Goal: Communication & Community: Answer question/provide support

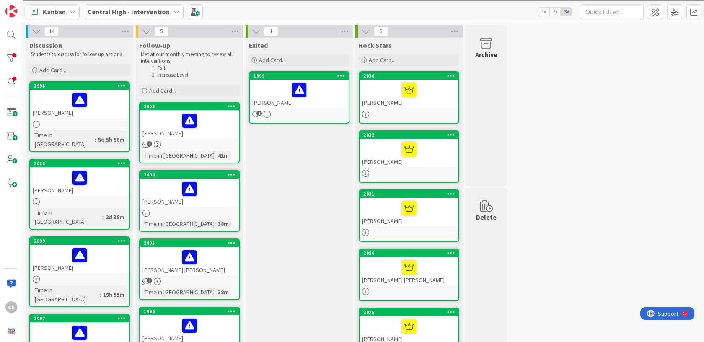
click at [100, 324] on div at bounding box center [80, 333] width 94 height 18
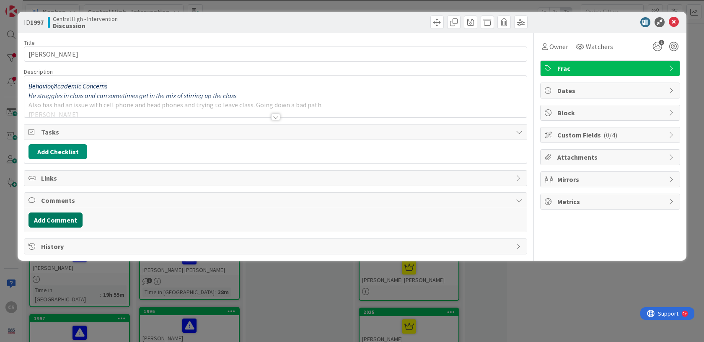
click at [59, 219] on button "Add Comment" at bounding box center [55, 219] width 54 height 15
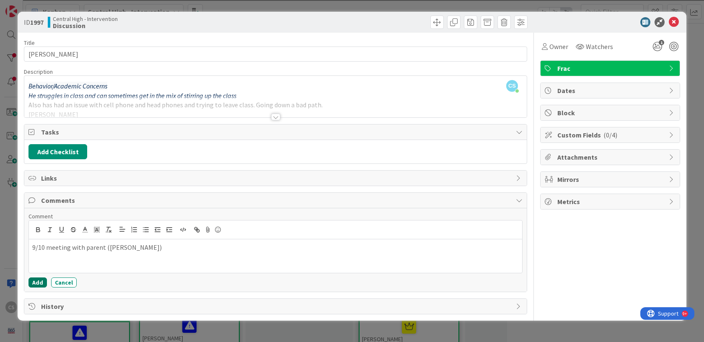
click at [36, 282] on button "Add" at bounding box center [37, 282] width 18 height 10
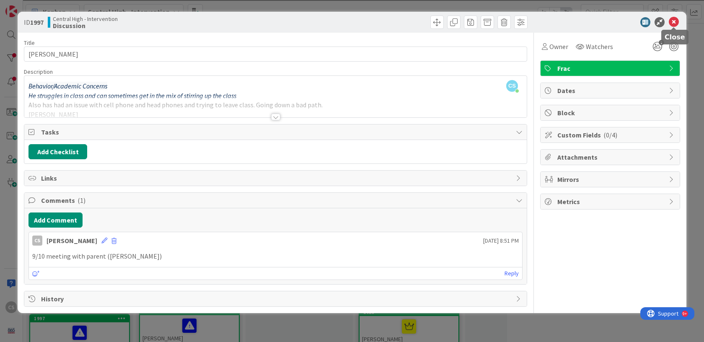
click at [673, 21] on icon at bounding box center [674, 22] width 10 height 10
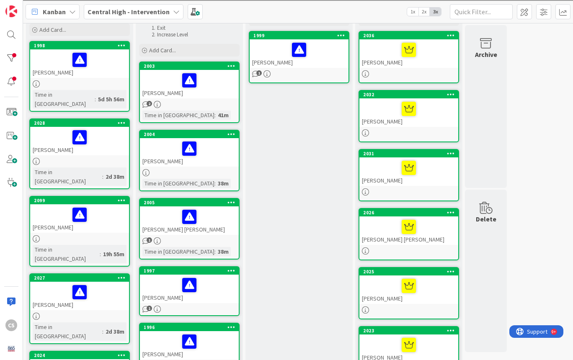
scroll to position [39, 0]
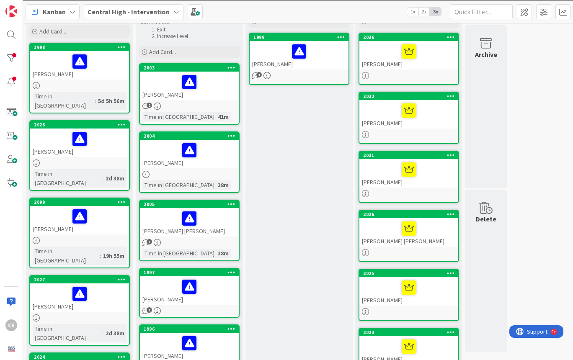
click at [95, 87] on div at bounding box center [79, 85] width 99 height 7
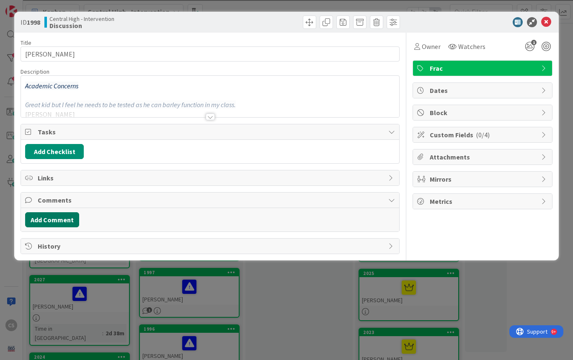
click at [54, 216] on button "Add Comment" at bounding box center [52, 219] width 54 height 15
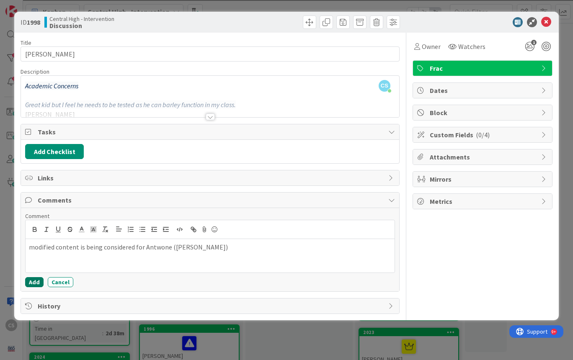
click at [33, 282] on button "Add" at bounding box center [34, 282] width 18 height 10
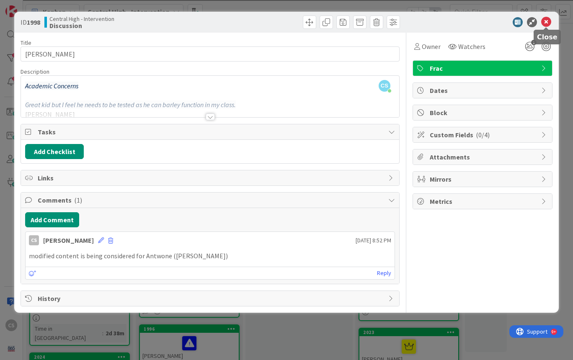
click at [546, 23] on icon at bounding box center [546, 22] width 10 height 10
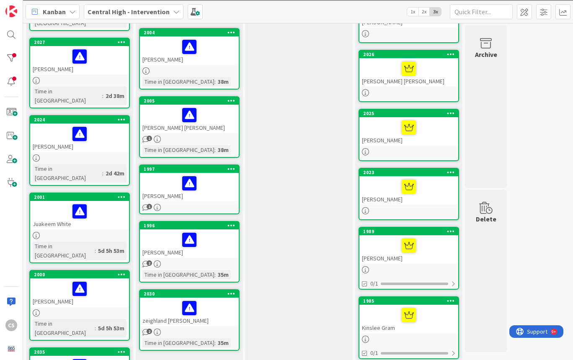
scroll to position [195, 0]
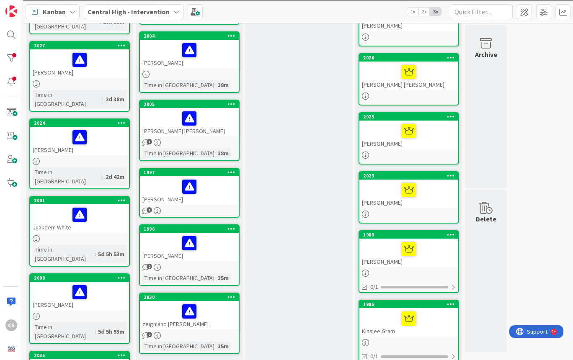
click at [218, 70] on link "2004 [PERSON_NAME] Time in [GEOGRAPHIC_DATA] : 38m" at bounding box center [189, 62] width 101 height 62
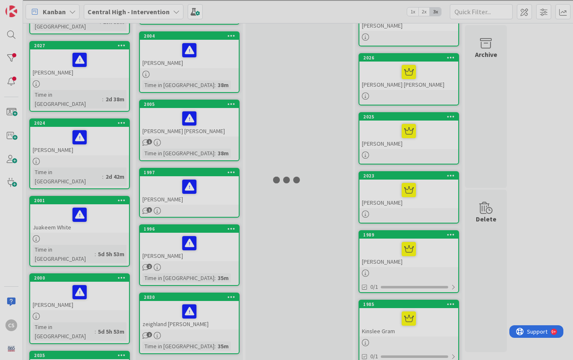
click at [218, 70] on div at bounding box center [286, 180] width 573 height 360
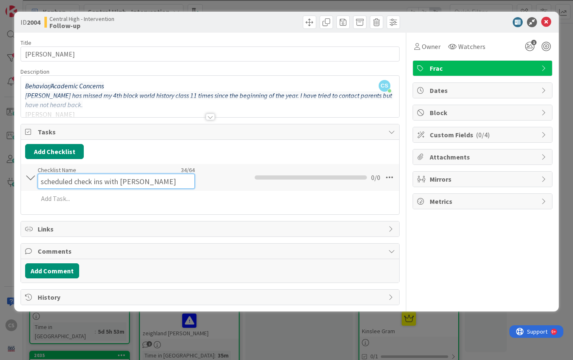
click at [72, 172] on div "Checklist Name 34 / 64 scheduled check ins with [PERSON_NAME]" at bounding box center [116, 177] width 157 height 23
type input "schedule check ins with [PERSON_NAME]"
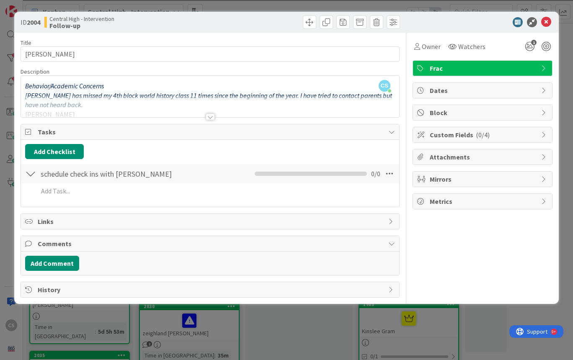
click at [29, 178] on div at bounding box center [30, 173] width 11 height 15
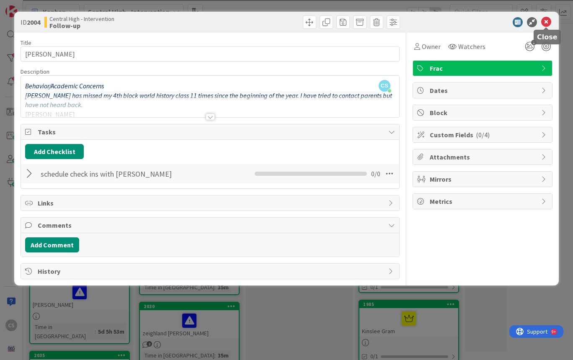
click at [547, 22] on icon at bounding box center [546, 22] width 10 height 10
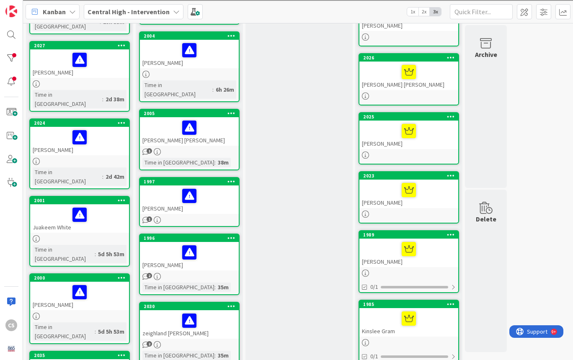
click at [100, 51] on div at bounding box center [80, 60] width 94 height 18
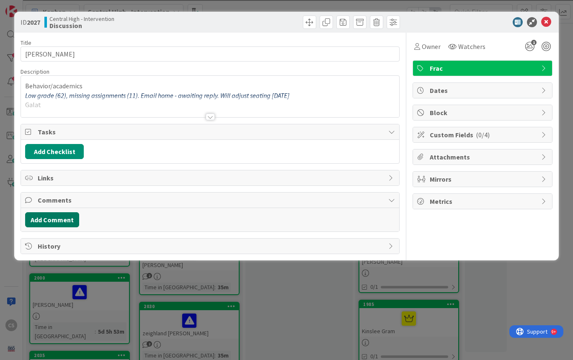
click at [61, 219] on button "Add Comment" at bounding box center [52, 219] width 54 height 15
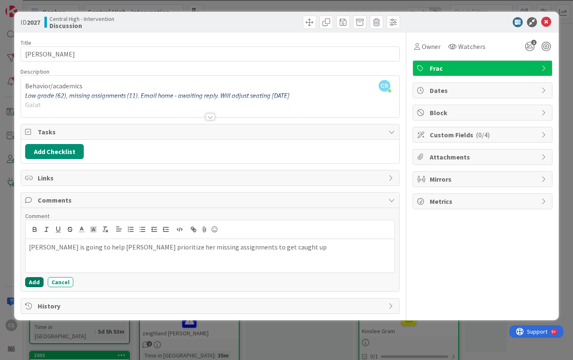
click at [33, 281] on button "Add" at bounding box center [34, 282] width 18 height 10
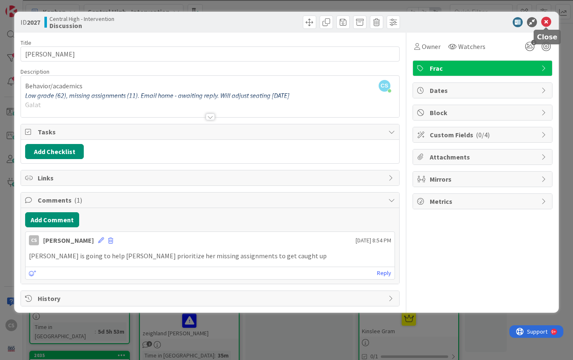
click at [546, 21] on icon at bounding box center [546, 22] width 10 height 10
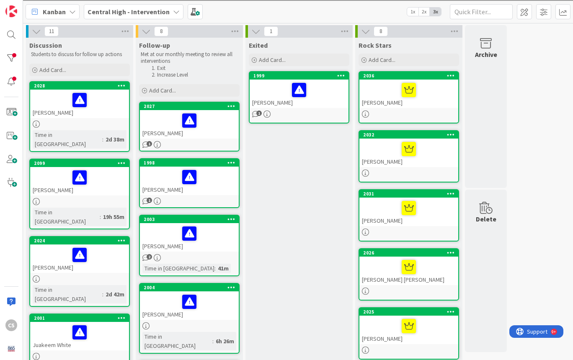
scroll to position [19, 0]
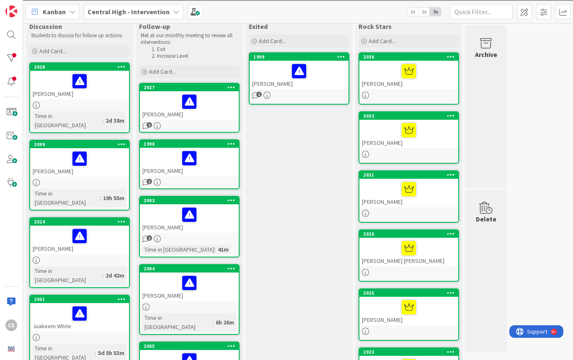
click at [105, 166] on div "[PERSON_NAME]" at bounding box center [79, 162] width 99 height 28
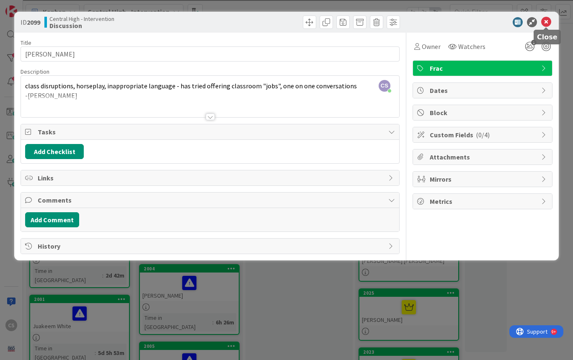
click at [544, 25] on icon at bounding box center [546, 22] width 10 height 10
